Goal: Check status: Check status

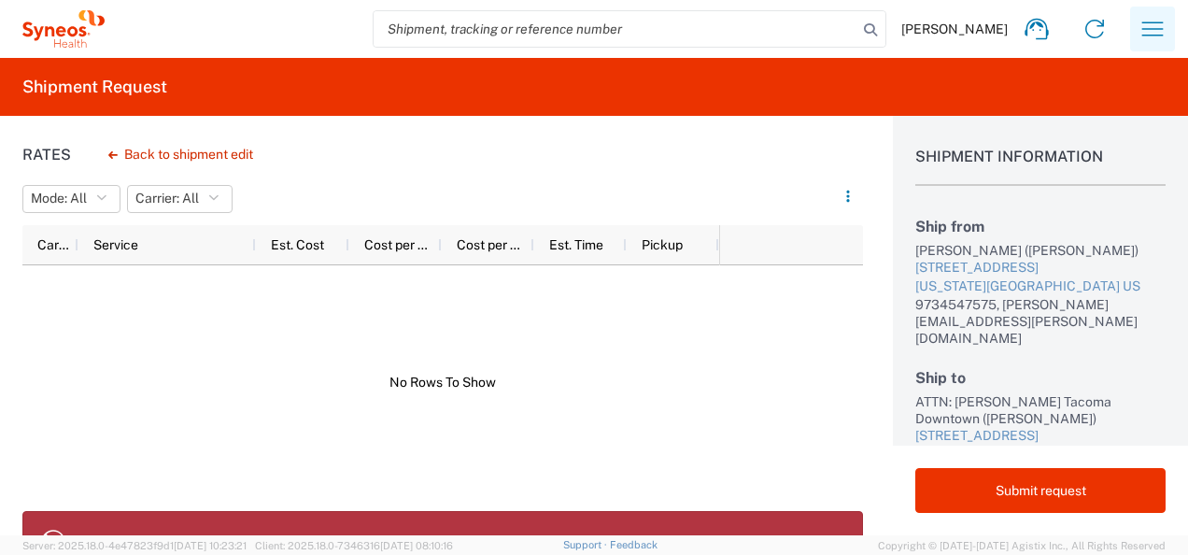
click at [1166, 22] on icon "button" at bounding box center [1153, 29] width 30 height 30
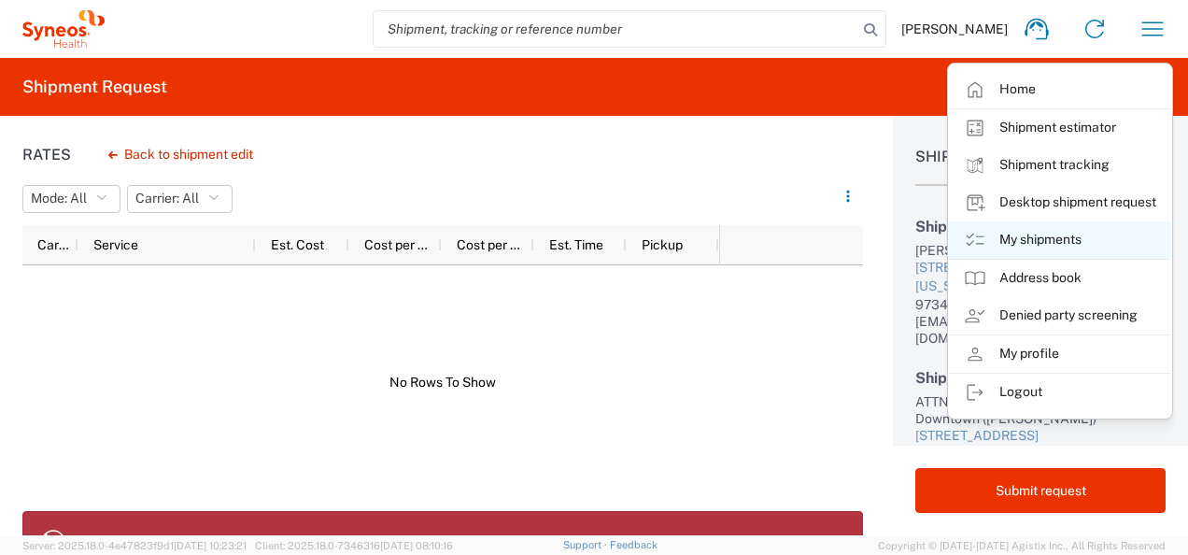
click at [1039, 239] on link "My shipments" at bounding box center [1060, 239] width 222 height 37
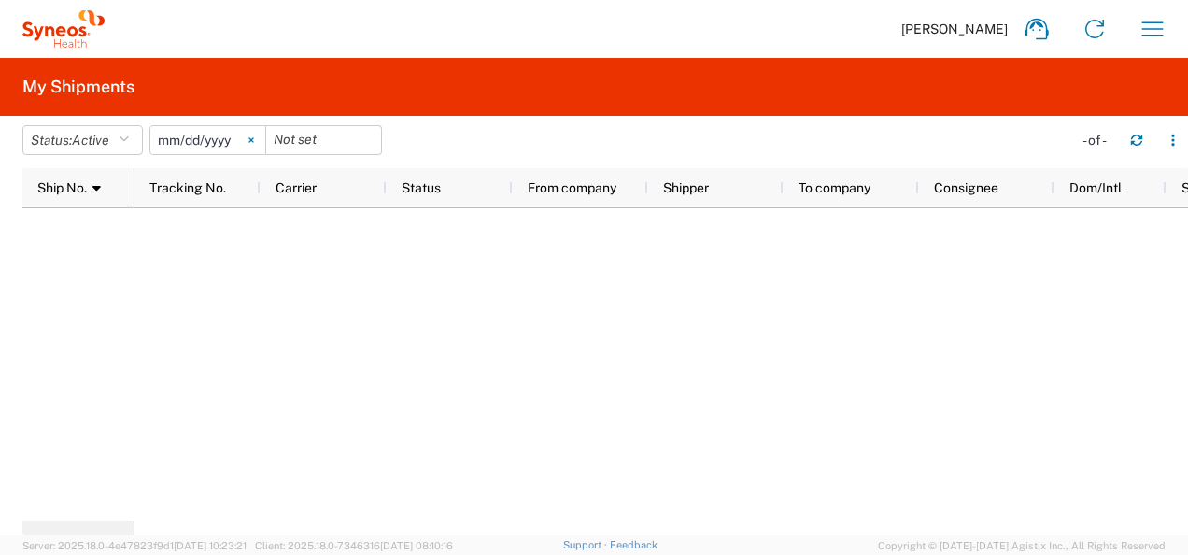
click at [254, 137] on icon at bounding box center [252, 140] width 6 height 6
click at [69, 77] on h2 "My Shipments" at bounding box center [78, 87] width 112 height 22
click at [63, 47] on icon at bounding box center [65, 45] width 6 height 6
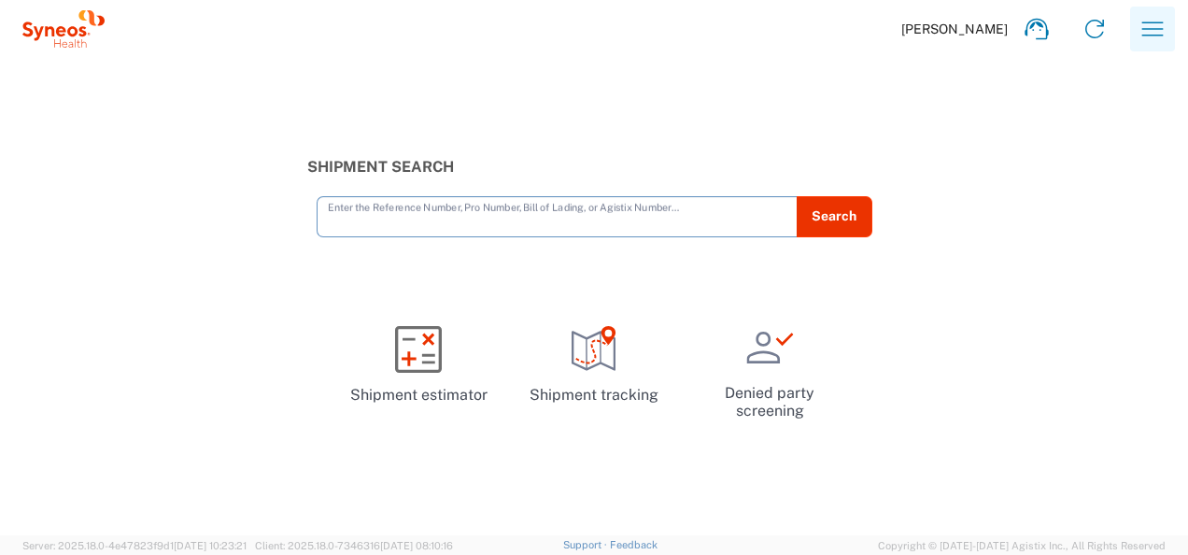
click at [1143, 27] on icon "button" at bounding box center [1153, 29] width 30 height 30
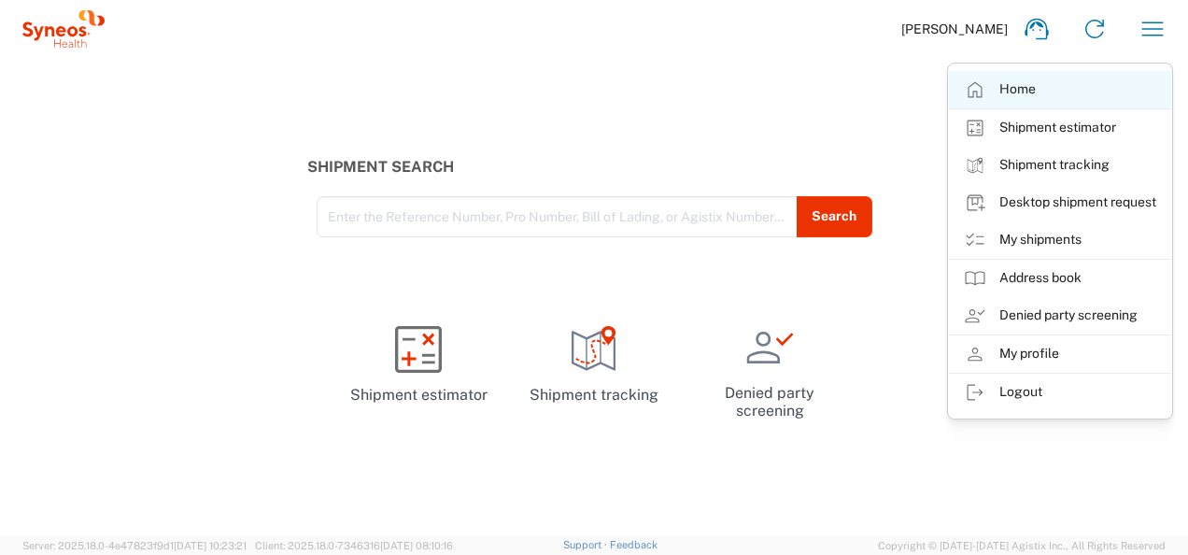
click at [1027, 91] on link "Home" at bounding box center [1060, 89] width 222 height 37
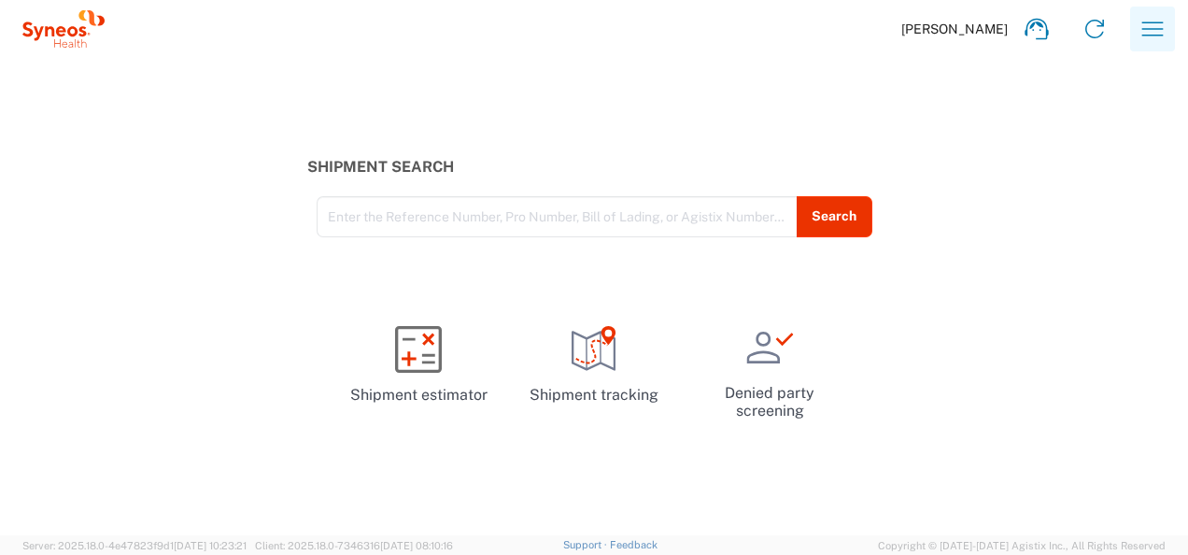
click at [1149, 35] on icon "button" at bounding box center [1153, 28] width 21 height 14
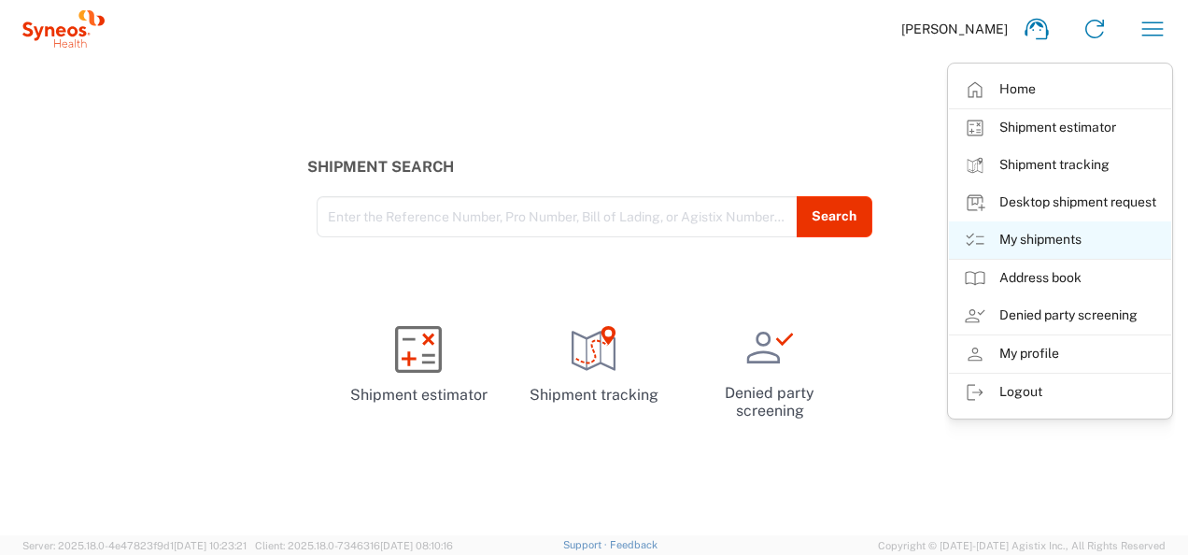
click at [1050, 243] on link "My shipments" at bounding box center [1060, 239] width 222 height 37
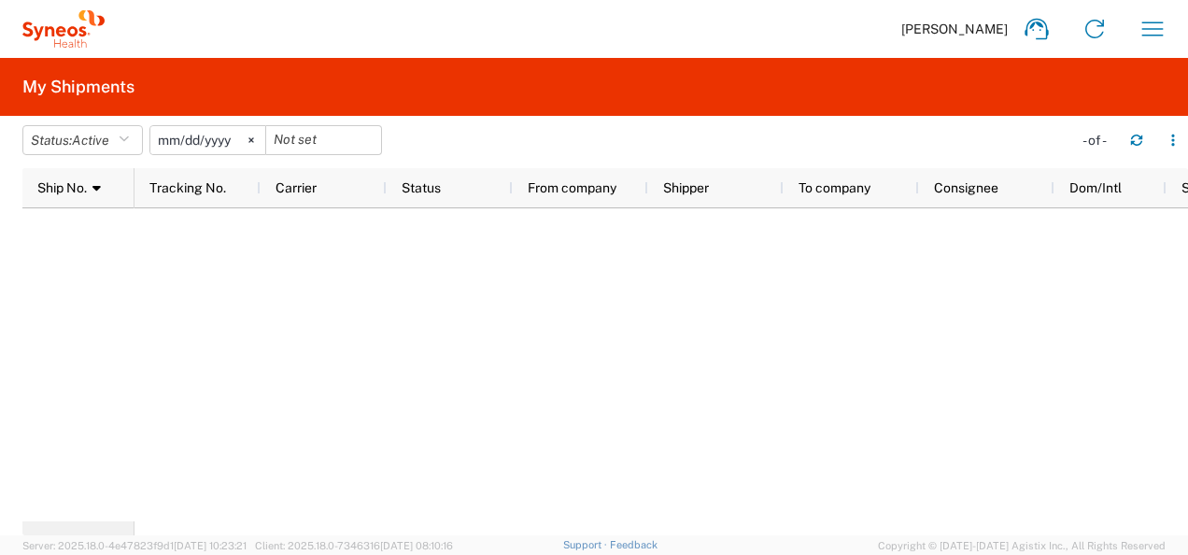
scroll to position [0, 91]
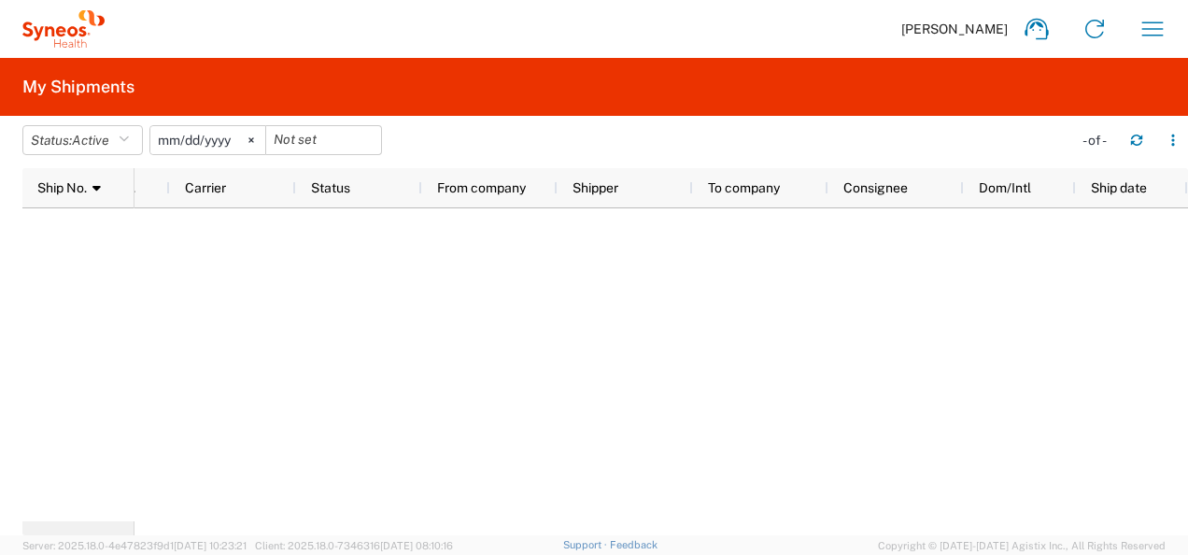
drag, startPoint x: 1050, startPoint y: 243, endPoint x: 1127, endPoint y: 232, distance: 77.4
click at [1127, 232] on div at bounding box center [662, 364] width 1054 height 313
click at [1140, 133] on button "button" at bounding box center [1137, 140] width 30 height 30
click at [254, 141] on icon at bounding box center [252, 140] width 6 height 6
click at [119, 144] on button "Status: Active" at bounding box center [82, 140] width 121 height 30
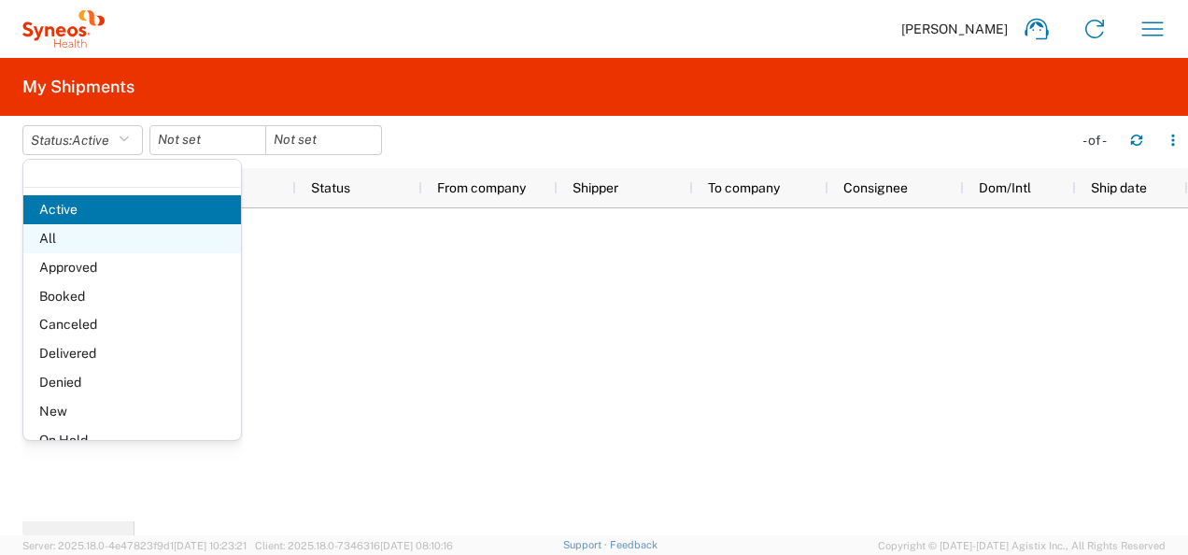
click at [131, 232] on span "All" at bounding box center [132, 238] width 218 height 29
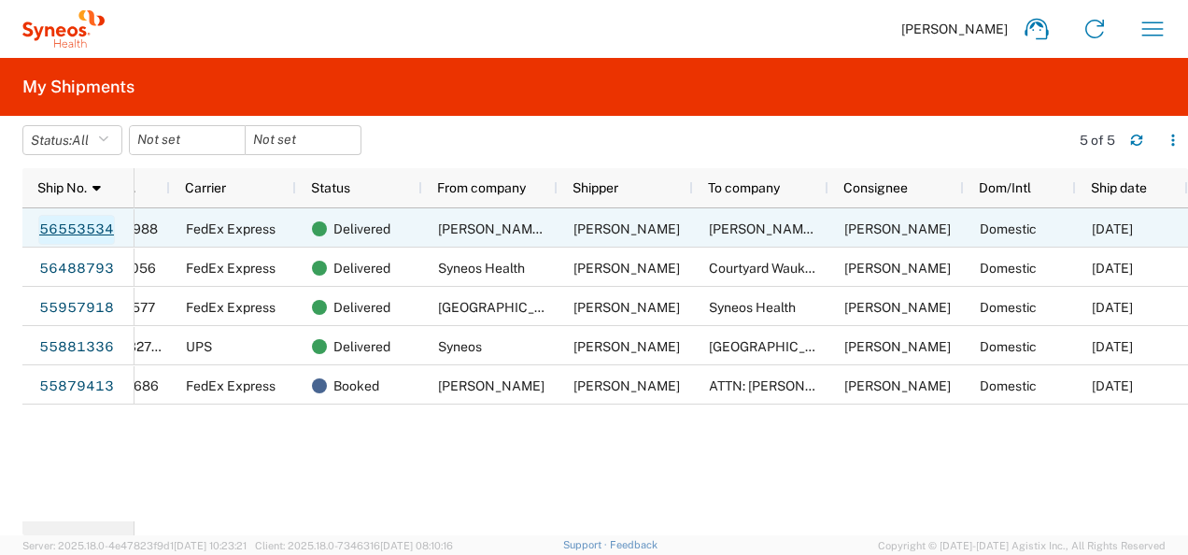
click at [86, 223] on link "56553534" at bounding box center [76, 230] width 77 height 30
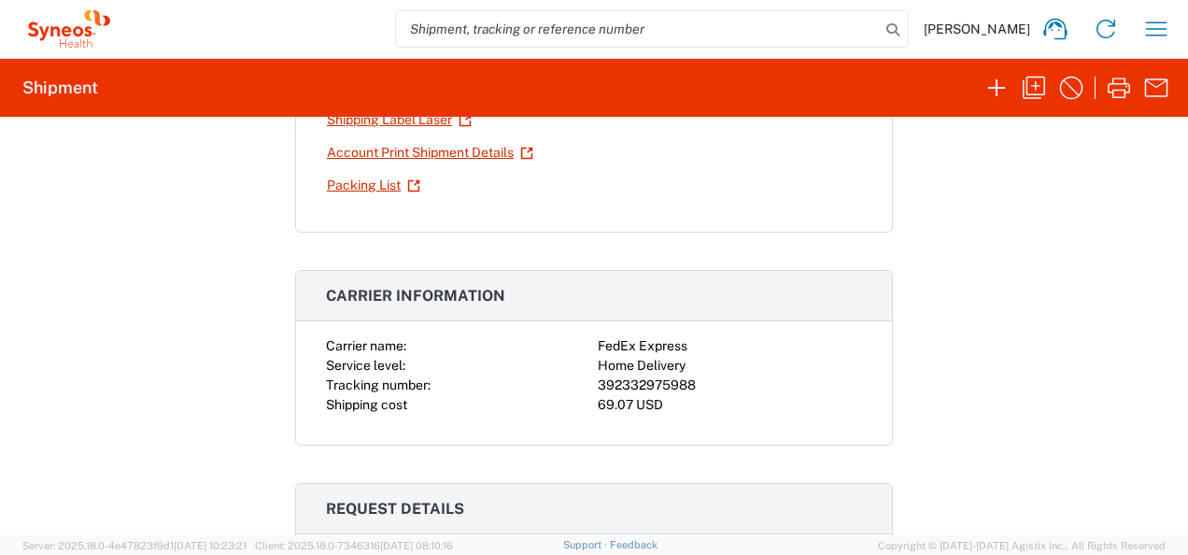
scroll to position [257, 0]
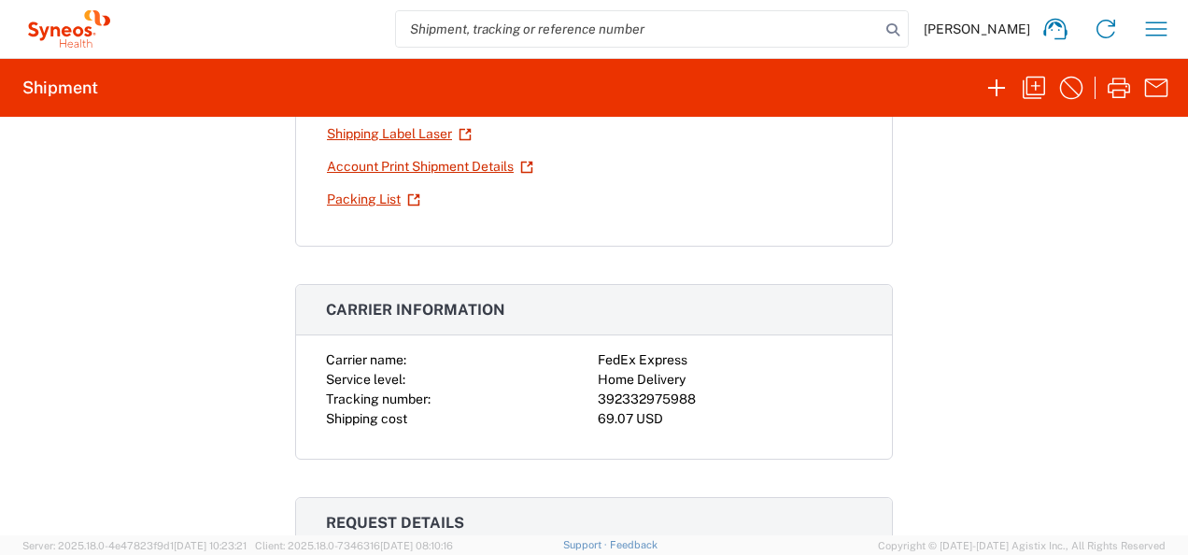
click at [627, 390] on div "392332975988" at bounding box center [730, 400] width 264 height 20
copy div "392332975988"
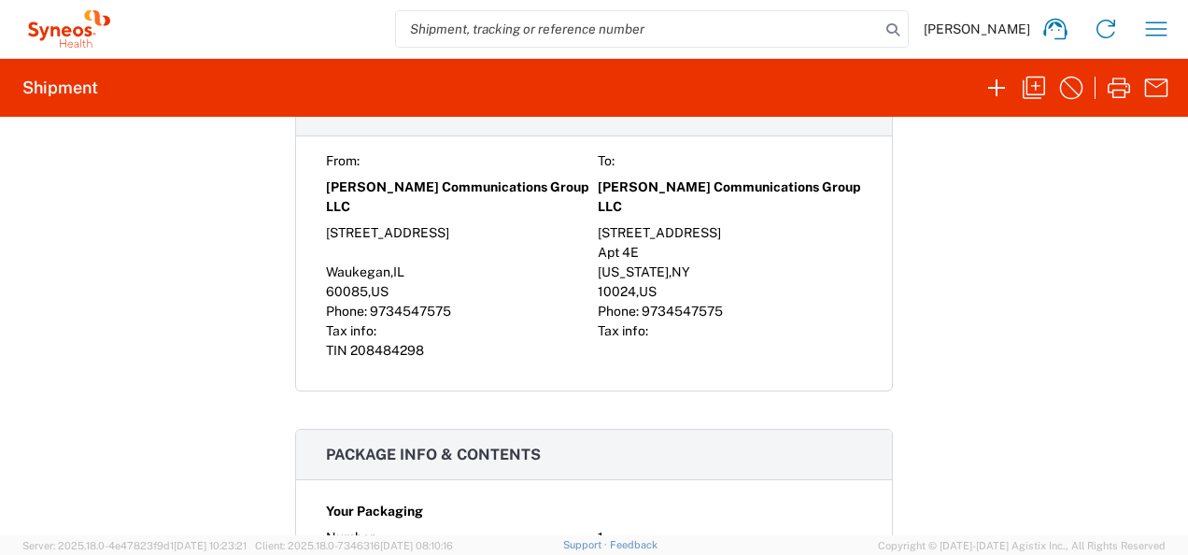
scroll to position [1179, 0]
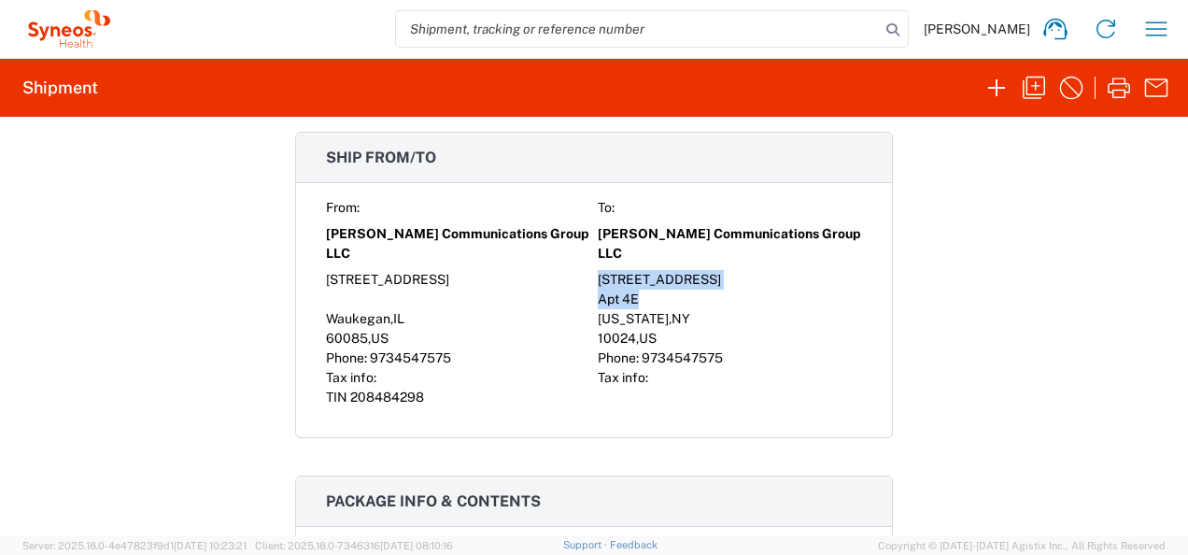
drag, startPoint x: 590, startPoint y: 269, endPoint x: 675, endPoint y: 299, distance: 90.1
click at [675, 299] on div "From: To: [PERSON_NAME] Communications Group LLC [PERSON_NAME] Communications G…" at bounding box center [594, 302] width 536 height 209
copy div "[STREET_ADDRESS]"
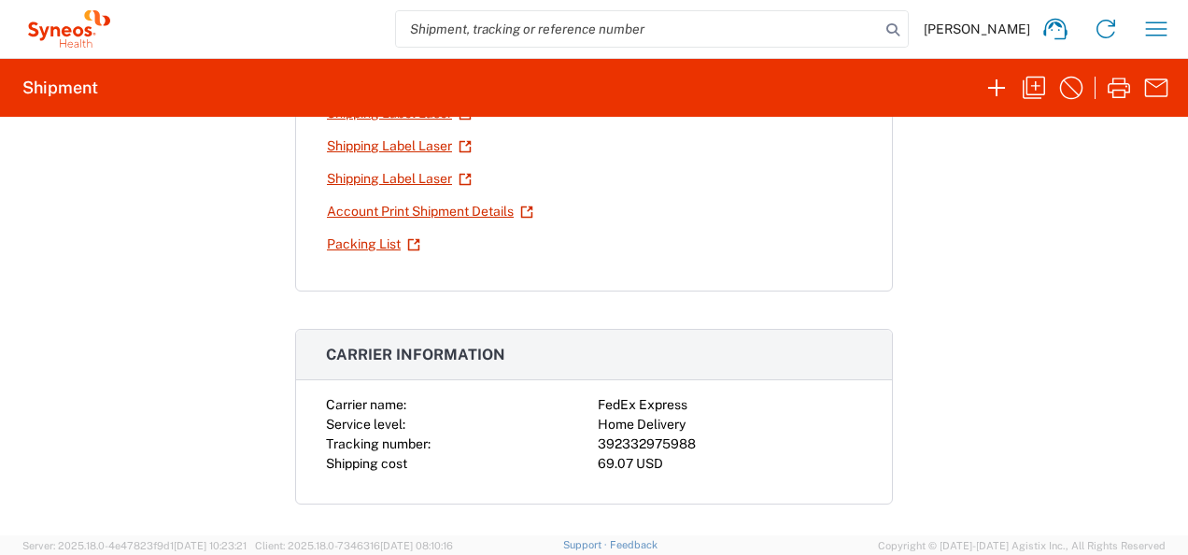
scroll to position [193, 0]
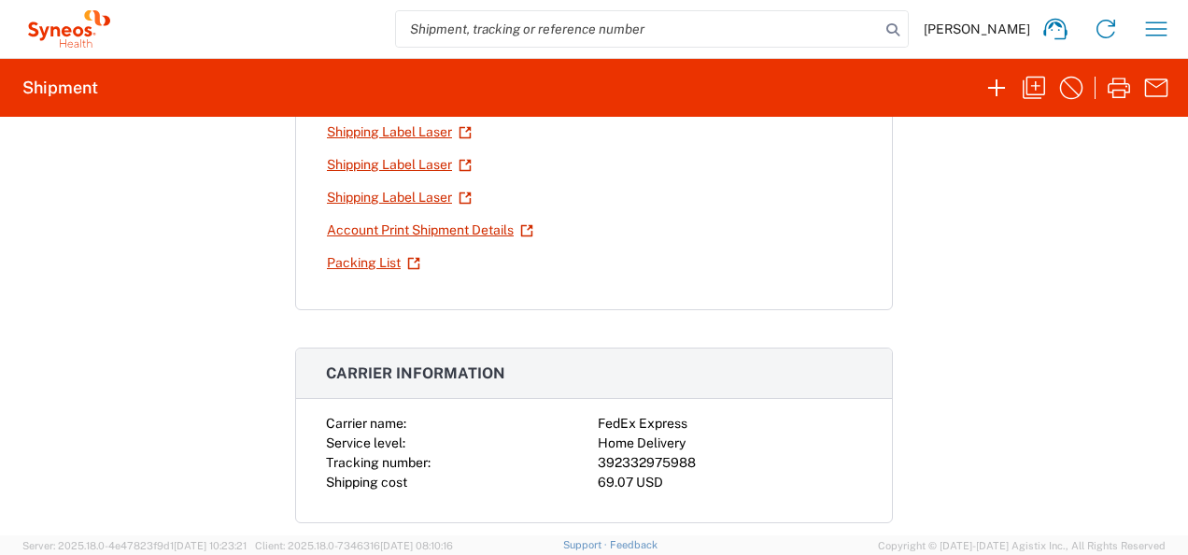
click at [598, 461] on div "392332975988" at bounding box center [730, 463] width 264 height 20
copy div "392332975988"
